Goal: Task Accomplishment & Management: Manage account settings

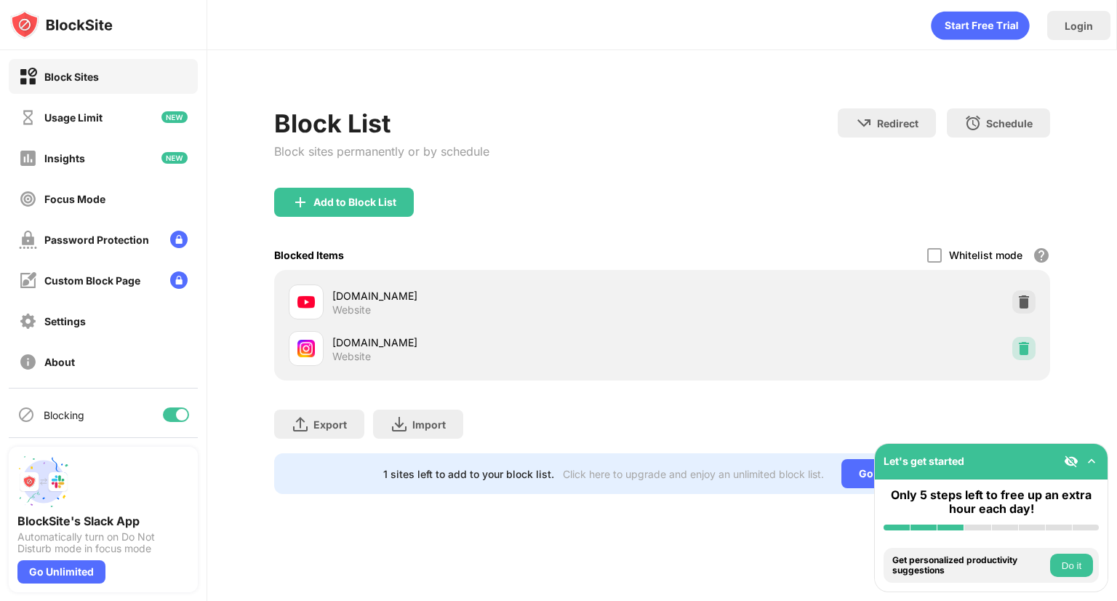
click at [1027, 345] on img at bounding box center [1024, 348] width 15 height 15
